Goal: Task Accomplishment & Management: Manage account settings

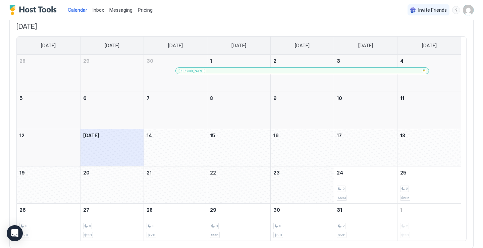
scroll to position [65, 0]
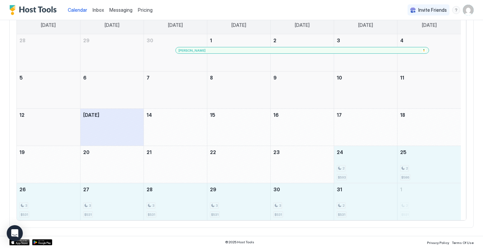
drag, startPoint x: 379, startPoint y: 162, endPoint x: 399, endPoint y: 190, distance: 35.1
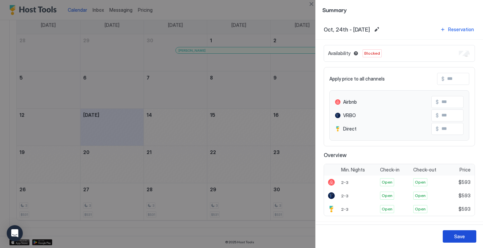
click at [451, 235] on button "Save" at bounding box center [459, 236] width 34 height 12
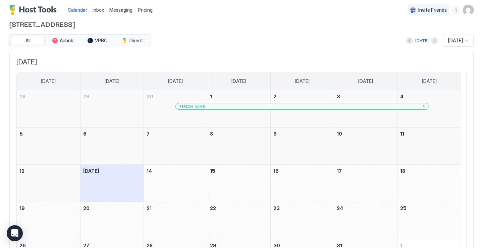
scroll to position [8, 0]
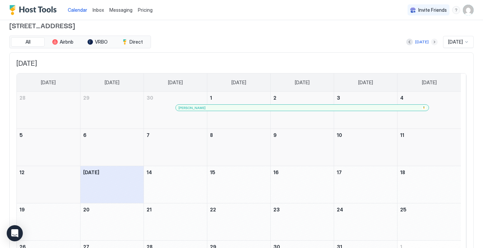
click at [431, 43] on button "Next month" at bounding box center [434, 42] width 7 height 7
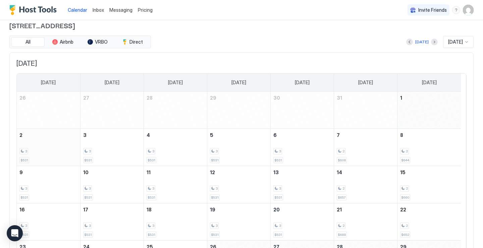
click at [47, 145] on div "3 $531" at bounding box center [48, 147] width 58 height 32
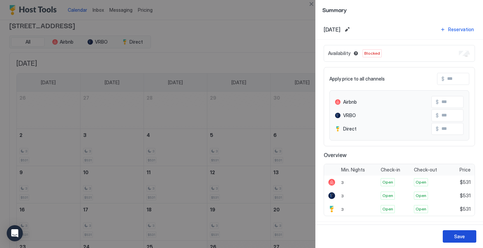
click at [455, 237] on div "Save" at bounding box center [459, 236] width 11 height 7
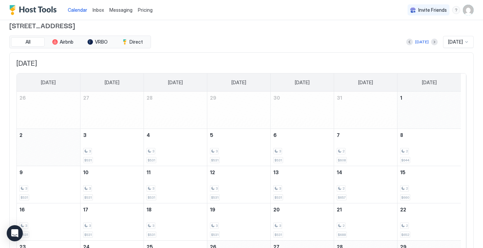
click at [462, 13] on img "User profile" at bounding box center [467, 10] width 11 height 11
click at [396, 40] on div "Settings" at bounding box center [425, 38] width 85 height 12
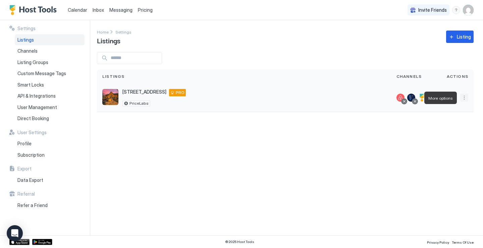
click at [464, 98] on button "More options" at bounding box center [464, 97] width 8 height 8
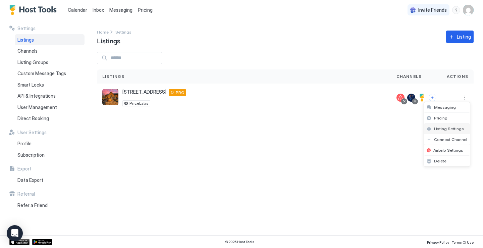
click at [442, 129] on span "Listing Settings" at bounding box center [449, 128] width 30 height 5
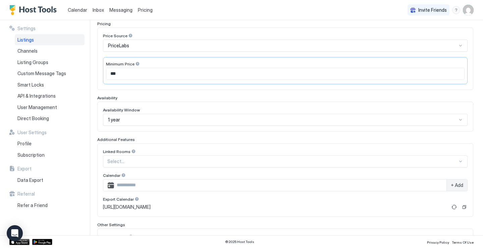
scroll to position [112, 0]
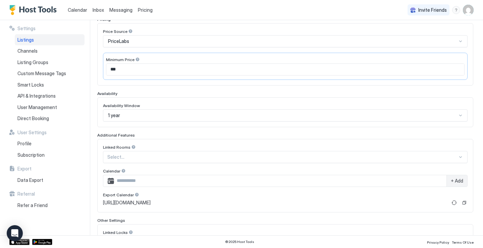
click at [133, 71] on input "***" at bounding box center [285, 69] width 358 height 11
type input "*"
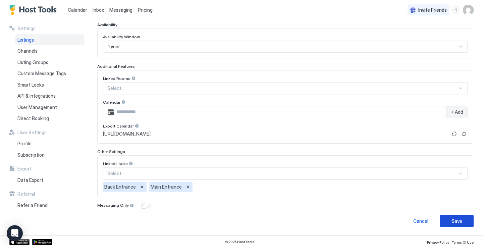
type input "***"
click at [453, 222] on div "Save" at bounding box center [456, 220] width 11 height 7
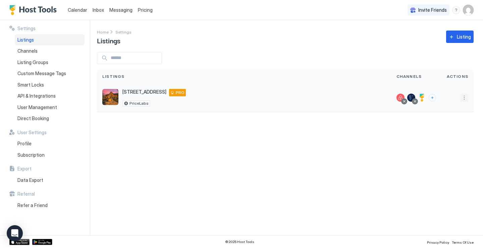
click at [463, 97] on button "More options" at bounding box center [464, 97] width 8 height 8
click at [438, 127] on span "Listing Settings" at bounding box center [449, 128] width 30 height 5
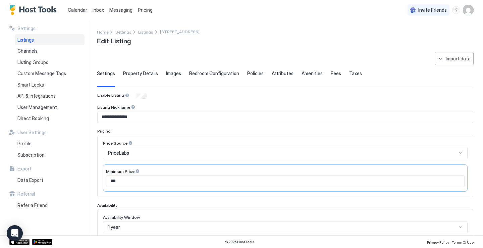
type input "***"
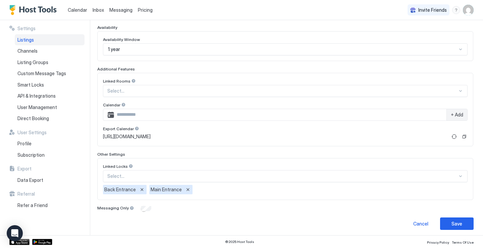
scroll to position [180, 0]
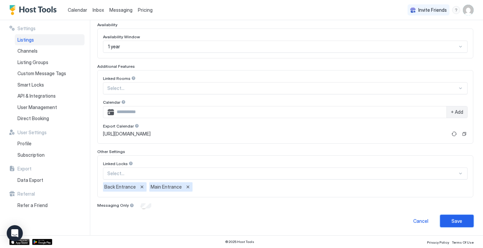
click at [453, 217] on div "Save" at bounding box center [456, 220] width 11 height 7
click at [26, 49] on span "Channels" at bounding box center [27, 51] width 20 height 6
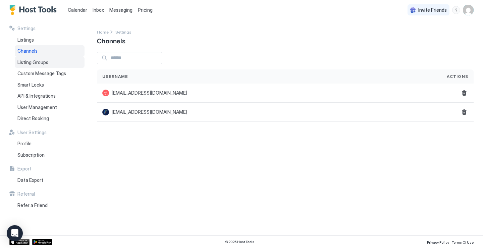
click at [31, 63] on span "Listing Groups" at bounding box center [32, 62] width 31 height 6
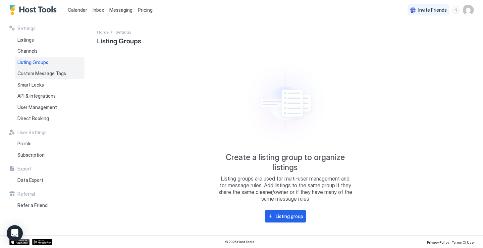
click at [27, 74] on span "Custom Message Tags" at bounding box center [41, 73] width 49 height 6
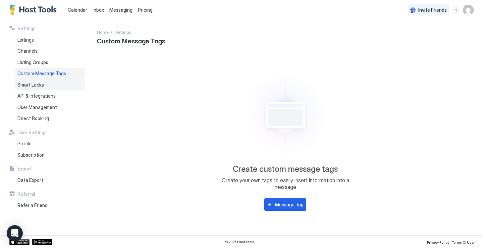
click at [28, 84] on span "Smart Locks" at bounding box center [30, 85] width 26 height 6
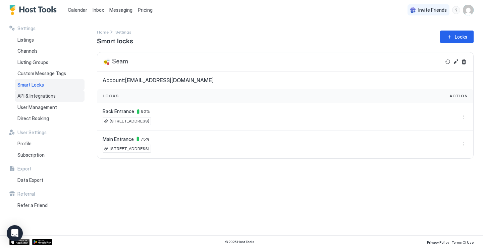
click at [28, 95] on span "API & Integrations" at bounding box center [36, 96] width 38 height 6
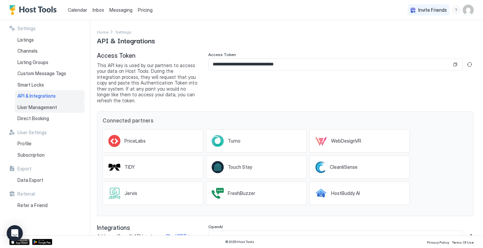
click at [27, 107] on span "User Management" at bounding box center [37, 107] width 40 height 6
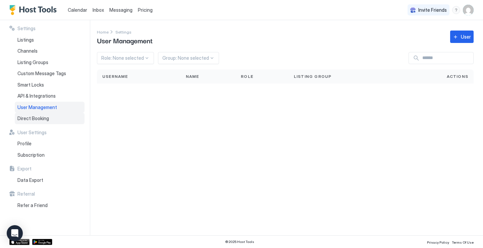
click at [22, 121] on span "Direct Booking" at bounding box center [33, 118] width 32 height 6
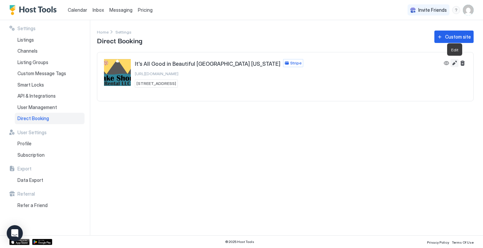
click at [456, 64] on button "Edit" at bounding box center [454, 63] width 8 height 8
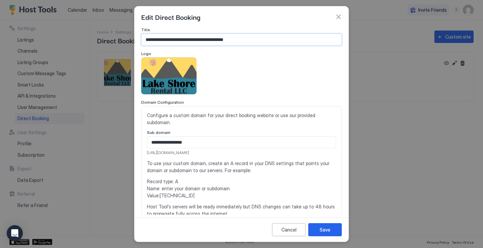
click at [173, 41] on input "**********" at bounding box center [241, 39] width 200 height 11
drag, startPoint x: 174, startPoint y: 41, endPoint x: 143, endPoint y: 40, distance: 30.8
click at [143, 40] on input "**********" at bounding box center [241, 39] width 200 height 11
type input "**********"
click at [173, 74] on div "View image" at bounding box center [168, 75] width 55 height 37
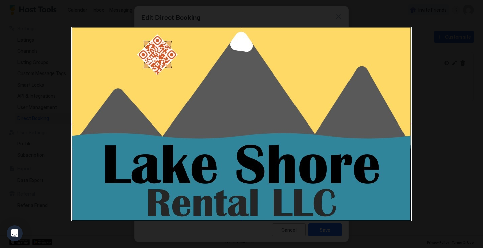
drag, startPoint x: 173, startPoint y: 74, endPoint x: 38, endPoint y: 98, distance: 137.6
click at [38, 98] on div at bounding box center [241, 124] width 483 height 248
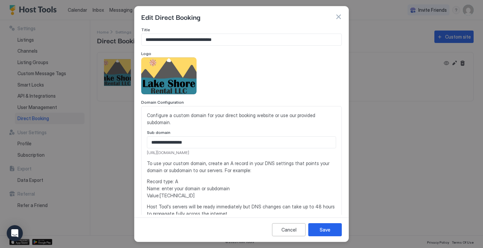
drag, startPoint x: 168, startPoint y: 78, endPoint x: 288, endPoint y: 74, distance: 120.1
click at [288, 74] on div "To pick up a draggable item, press the space bar. While dragging, use the arrow…" at bounding box center [241, 75] width 200 height 37
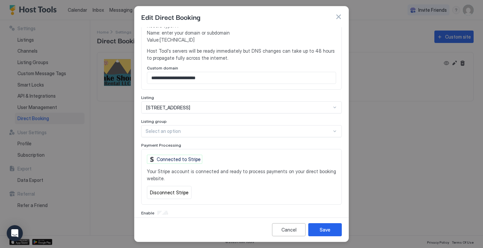
scroll to position [164, 0]
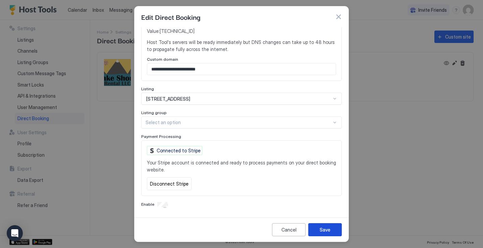
click at [334, 233] on button "Save" at bounding box center [325, 229] width 34 height 13
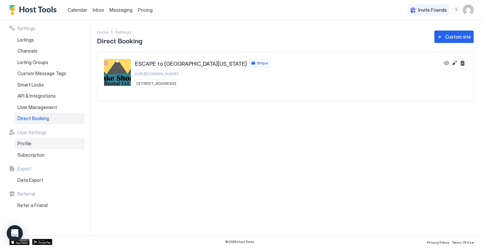
click at [26, 144] on span "Profile" at bounding box center [24, 143] width 14 height 6
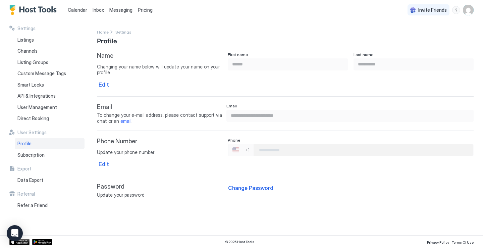
type input "**********"
click at [26, 153] on span "Subscription" at bounding box center [30, 155] width 27 height 6
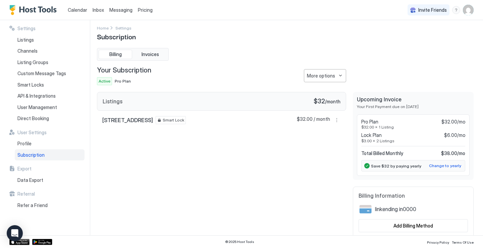
scroll to position [7, 0]
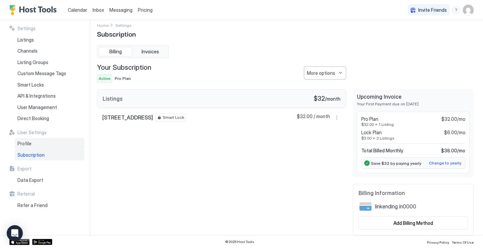
click at [18, 144] on span "Profile" at bounding box center [24, 143] width 14 height 6
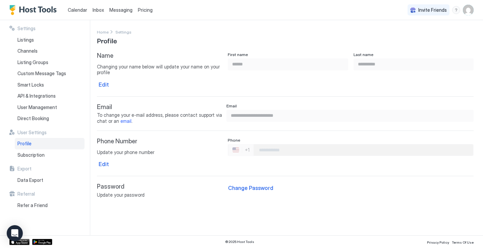
type input "**********"
click at [42, 120] on span "Direct Booking" at bounding box center [33, 118] width 32 height 6
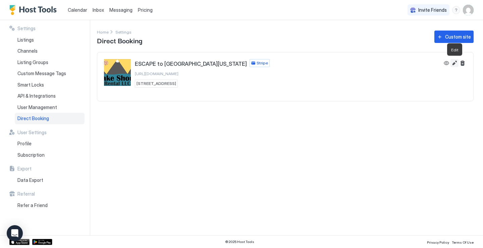
click at [455, 63] on button "Edit" at bounding box center [454, 63] width 8 height 8
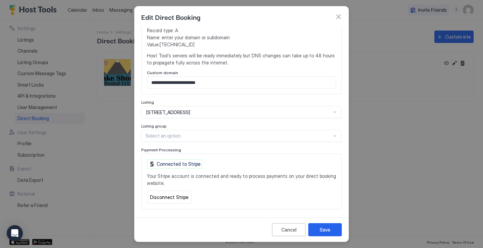
scroll to position [164, 0]
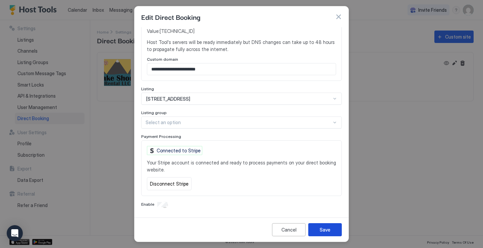
click at [321, 226] on div "Save" at bounding box center [324, 229] width 11 height 7
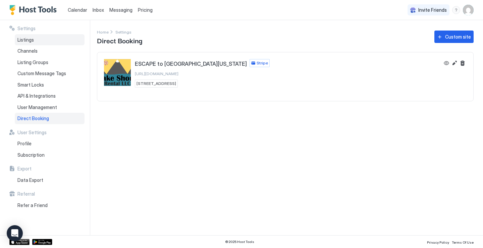
click at [21, 40] on span "Listings" at bounding box center [25, 40] width 16 height 6
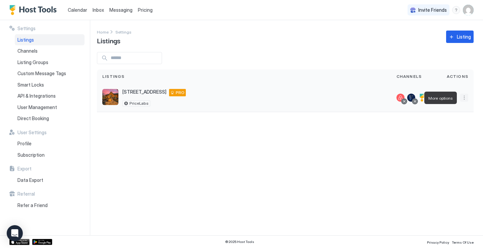
click at [465, 100] on button "More options" at bounding box center [464, 97] width 8 height 8
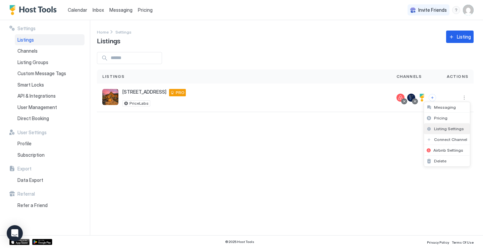
click at [437, 127] on span "Listing Settings" at bounding box center [449, 128] width 30 height 5
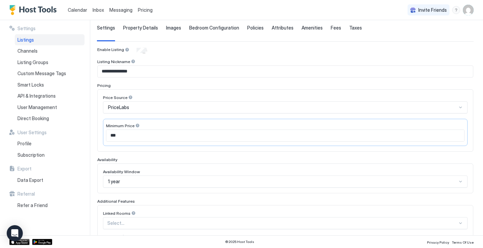
scroll to position [24, 0]
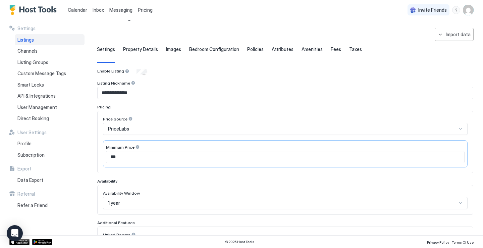
click at [141, 48] on span "Property Details" at bounding box center [140, 49] width 35 height 6
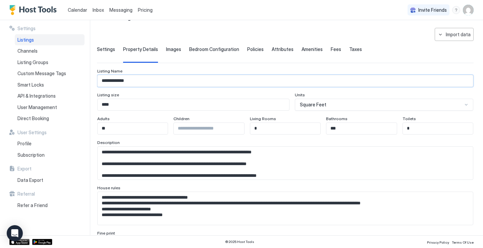
drag, startPoint x: 129, startPoint y: 81, endPoint x: 91, endPoint y: 83, distance: 37.9
click at [91, 83] on div "**********" at bounding box center [241, 127] width 483 height 215
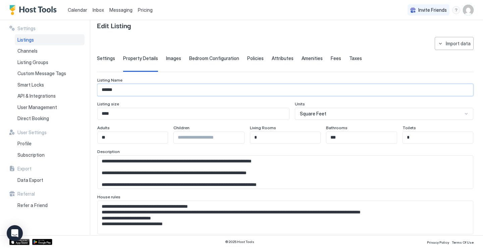
scroll to position [0, 0]
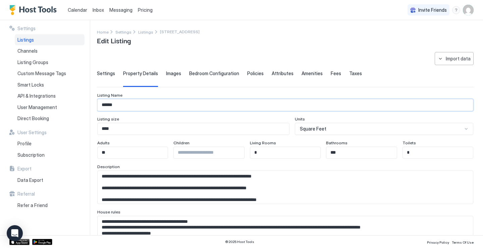
type input "******"
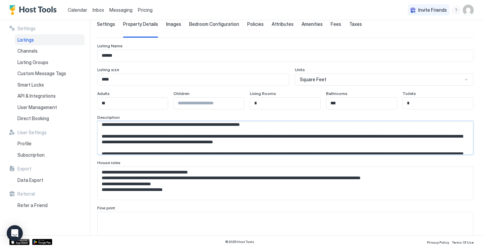
scroll to position [54, 0]
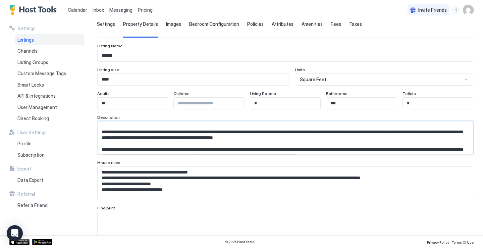
click at [126, 132] on textarea "Input Field" at bounding box center [283, 137] width 370 height 33
drag, startPoint x: 126, startPoint y: 132, endPoint x: 92, endPoint y: 134, distance: 34.6
click at [92, 134] on div "**********" at bounding box center [241, 127] width 483 height 215
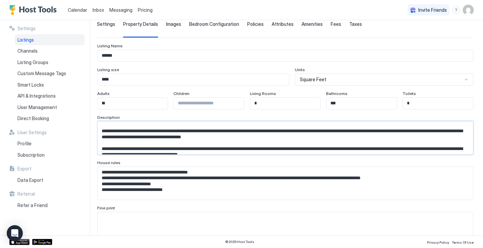
scroll to position [121, 0]
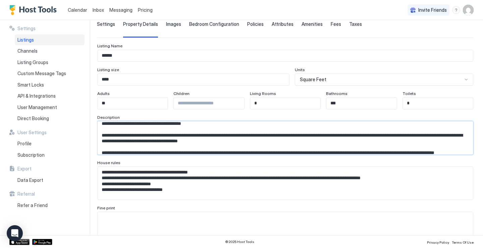
click at [414, 136] on textarea "Input Field" at bounding box center [283, 137] width 370 height 33
click at [436, 134] on textarea "Input Field" at bounding box center [283, 137] width 370 height 33
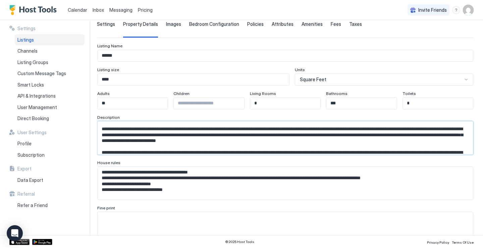
scroll to position [161, 0]
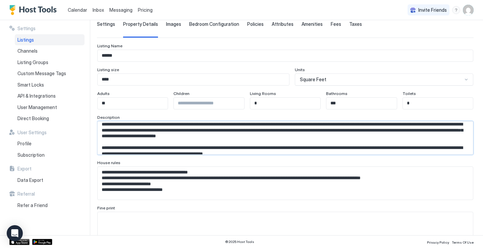
drag, startPoint x: 213, startPoint y: 131, endPoint x: 237, endPoint y: 130, distance: 23.8
click at [237, 130] on textarea "Input Field" at bounding box center [283, 137] width 370 height 33
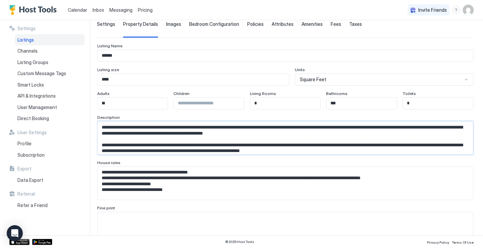
scroll to position [188, 0]
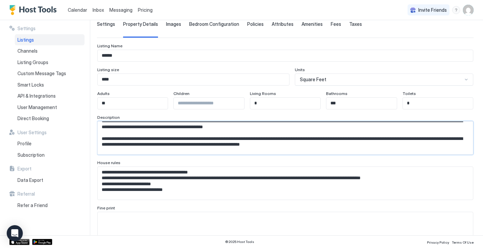
click at [447, 139] on textarea "Input Field" at bounding box center [283, 137] width 370 height 33
drag, startPoint x: 102, startPoint y: 144, endPoint x: 173, endPoint y: 144, distance: 71.4
click at [173, 144] on textarea "Input Field" at bounding box center [283, 137] width 370 height 33
click at [196, 145] on textarea "Input Field" at bounding box center [283, 137] width 370 height 33
click at [176, 144] on textarea "Input Field" at bounding box center [283, 137] width 370 height 33
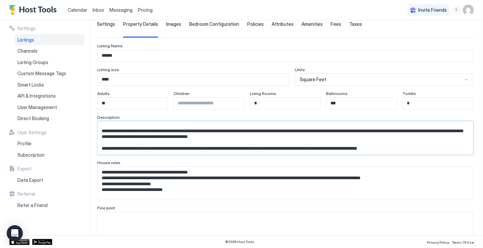
scroll to position [201, 0]
drag, startPoint x: 309, startPoint y: 148, endPoint x: 334, endPoint y: 147, distance: 25.8
click at [334, 147] on textarea "Input Field" at bounding box center [283, 137] width 370 height 33
click at [307, 147] on textarea "Input Field" at bounding box center [283, 137] width 370 height 33
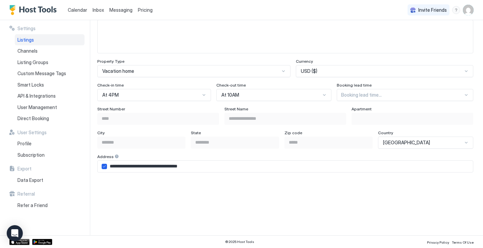
scroll to position [380, 0]
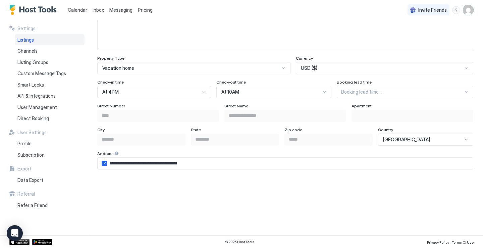
type textarea "**********"
click at [463, 92] on div at bounding box center [465, 91] width 5 height 5
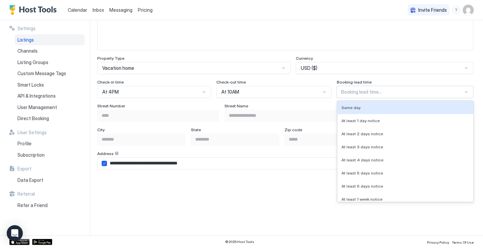
click at [454, 89] on div at bounding box center [402, 92] width 122 height 6
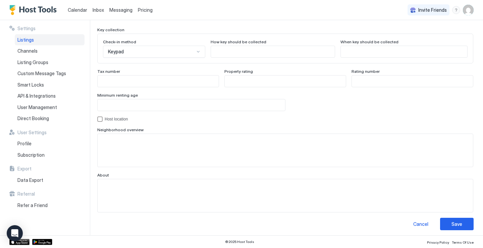
scroll to position [624, 0]
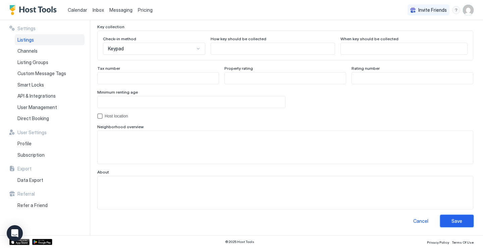
click at [457, 222] on button "Save" at bounding box center [457, 220] width 34 height 12
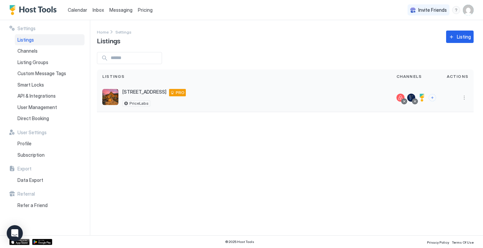
click at [462, 102] on div at bounding box center [457, 97] width 32 height 28
click at [462, 100] on button "More options" at bounding box center [464, 97] width 8 height 8
click at [444, 129] on span "Listing Settings" at bounding box center [449, 128] width 30 height 5
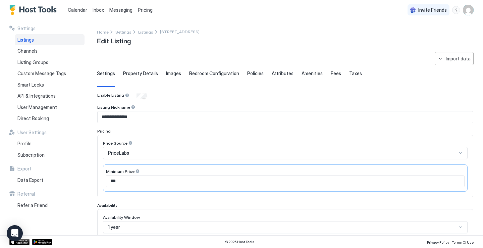
type input "******"
type textarea "**********"
click at [173, 73] on span "Images" at bounding box center [173, 73] width 15 height 6
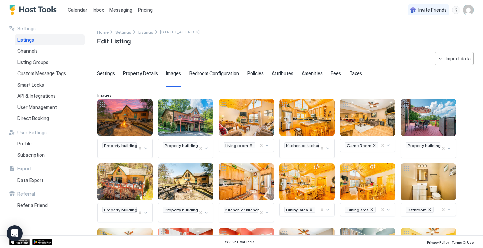
click at [196, 71] on span "Bedroom Configuration" at bounding box center [214, 73] width 50 height 6
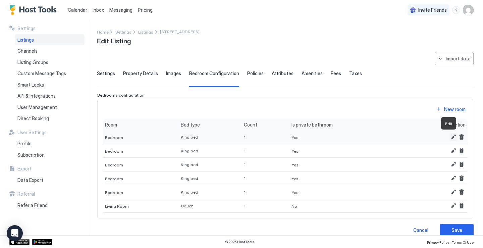
click at [449, 138] on button "Edit" at bounding box center [453, 137] width 8 height 8
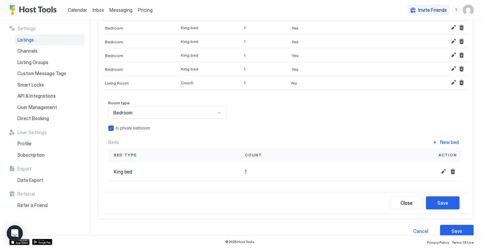
scroll to position [119, 0]
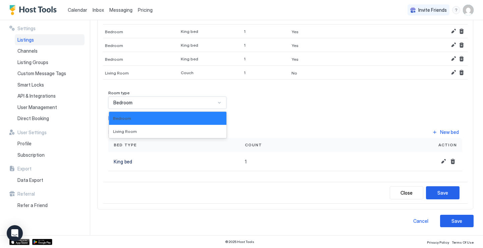
click at [139, 103] on div "Bedroom" at bounding box center [164, 103] width 102 height 6
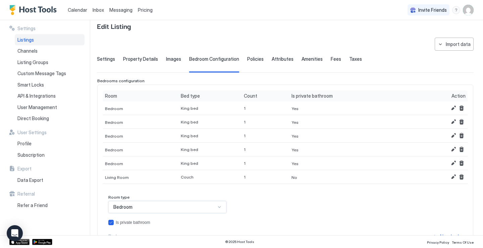
scroll to position [12, 0]
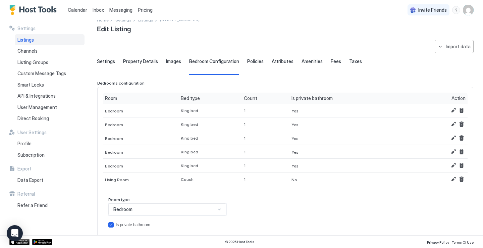
click at [252, 62] on span "Policies" at bounding box center [255, 61] width 16 height 6
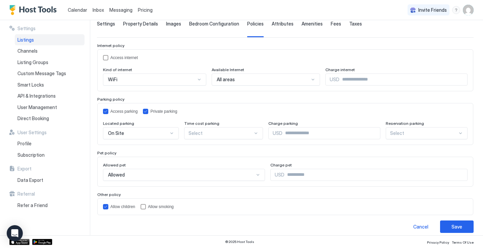
scroll to position [55, 0]
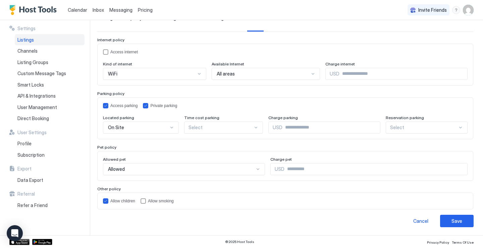
click at [315, 171] on input "Input Field" at bounding box center [375, 168] width 183 height 11
type input "**"
click at [440, 222] on button "Save" at bounding box center [457, 220] width 34 height 12
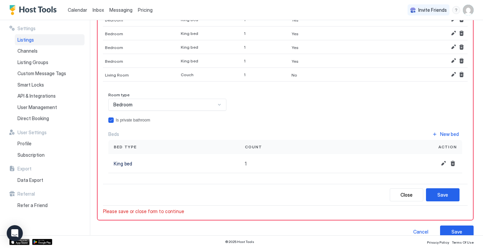
scroll to position [121, 0]
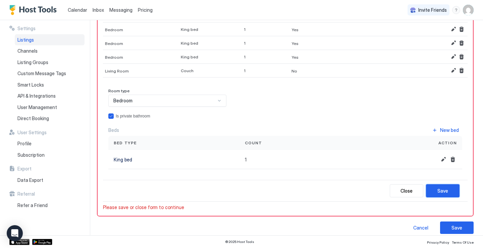
click at [430, 188] on button "Save" at bounding box center [443, 190] width 34 height 13
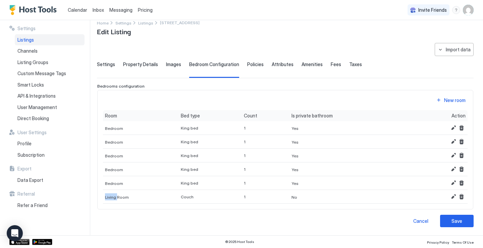
scroll to position [0, 0]
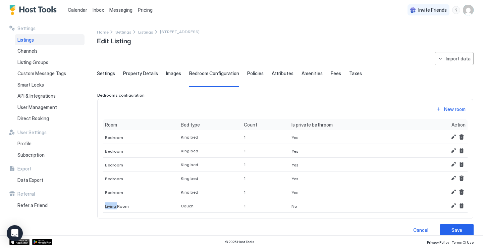
click at [430, 188] on div at bounding box center [440, 192] width 55 height 14
click at [442, 230] on button "Save" at bounding box center [457, 230] width 34 height 12
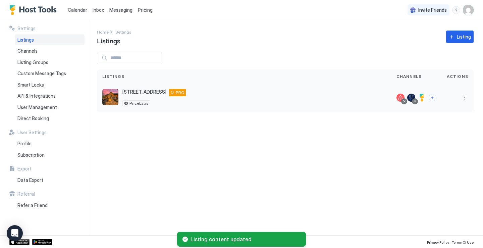
click at [468, 95] on div at bounding box center [457, 97] width 32 height 28
click at [462, 99] on button "More options" at bounding box center [464, 97] width 8 height 8
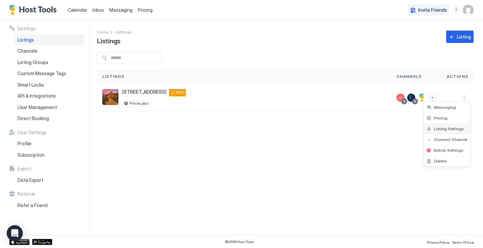
click at [439, 131] on div "Listing Settings" at bounding box center [447, 128] width 46 height 11
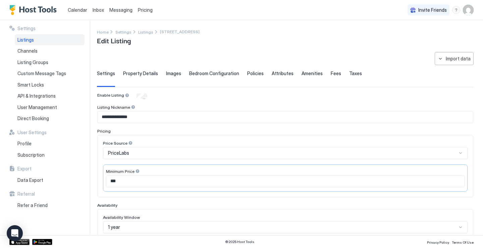
type input "**"
click at [230, 73] on span "Bedroom Configuration" at bounding box center [214, 73] width 50 height 6
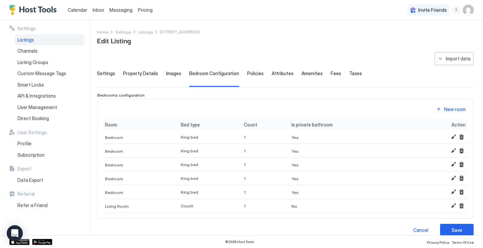
click at [254, 76] on div "Policies" at bounding box center [255, 78] width 16 height 16
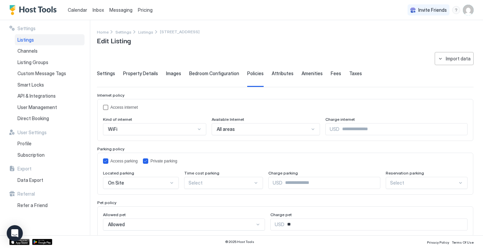
click at [273, 74] on span "Attributes" at bounding box center [282, 73] width 22 height 6
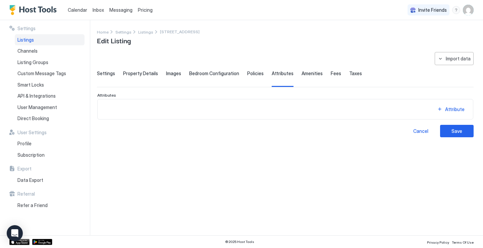
click at [302, 73] on span "Amenities" at bounding box center [311, 73] width 21 height 6
click at [330, 74] on span "Fees" at bounding box center [335, 73] width 10 height 6
click at [349, 73] on span "Taxes" at bounding box center [355, 73] width 13 height 6
click at [448, 108] on button "Tax" at bounding box center [451, 109] width 34 height 9
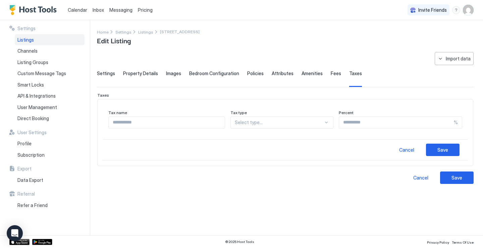
click at [323, 120] on div at bounding box center [325, 122] width 5 height 5
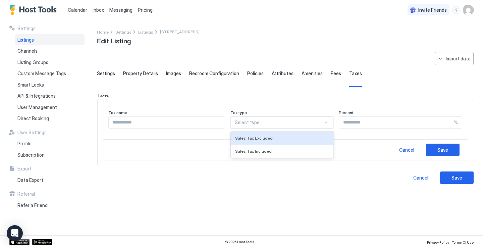
click at [310, 97] on div "Taxes" at bounding box center [285, 94] width 376 height 5
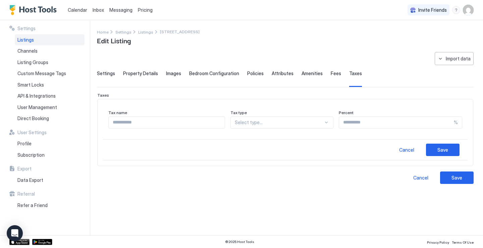
click at [146, 73] on span "Property Details" at bounding box center [140, 73] width 35 height 6
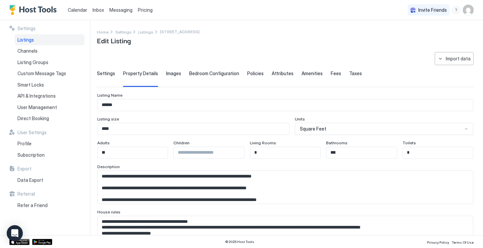
click at [104, 73] on span "Settings" at bounding box center [106, 73] width 18 height 6
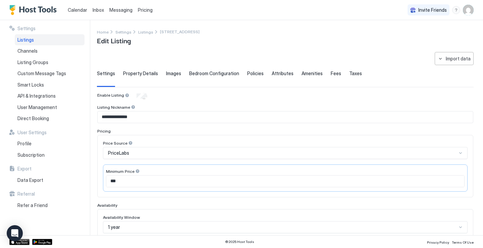
click at [456, 9] on div "menu" at bounding box center [456, 10] width 8 height 8
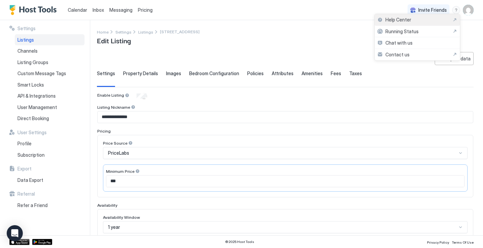
click at [432, 19] on div "Help Center" at bounding box center [417, 20] width 80 height 6
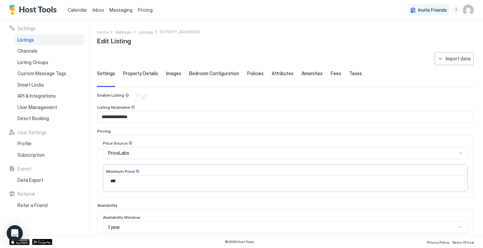
click at [173, 75] on span "Images" at bounding box center [173, 73] width 15 height 6
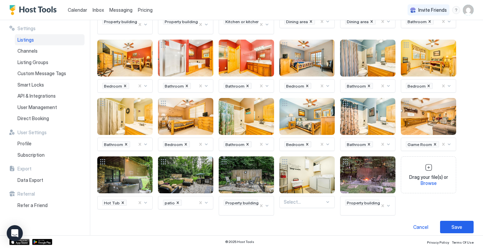
scroll to position [194, 0]
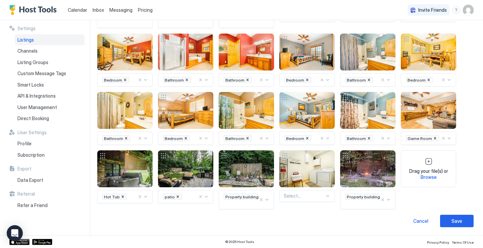
click at [426, 173] on span "Drag your file(s) or Browse" at bounding box center [427, 174] width 49 height 12
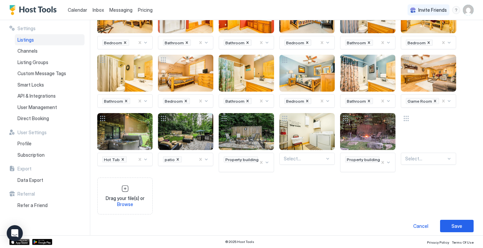
scroll to position [236, 0]
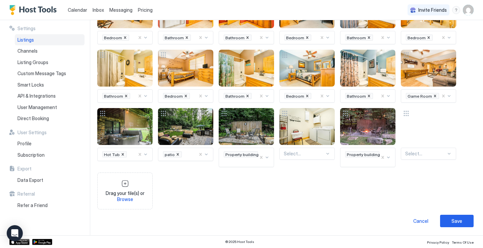
click at [124, 195] on span "Drag your file(s) or Browse" at bounding box center [124, 196] width 49 height 12
